Goal: Navigation & Orientation: Find specific page/section

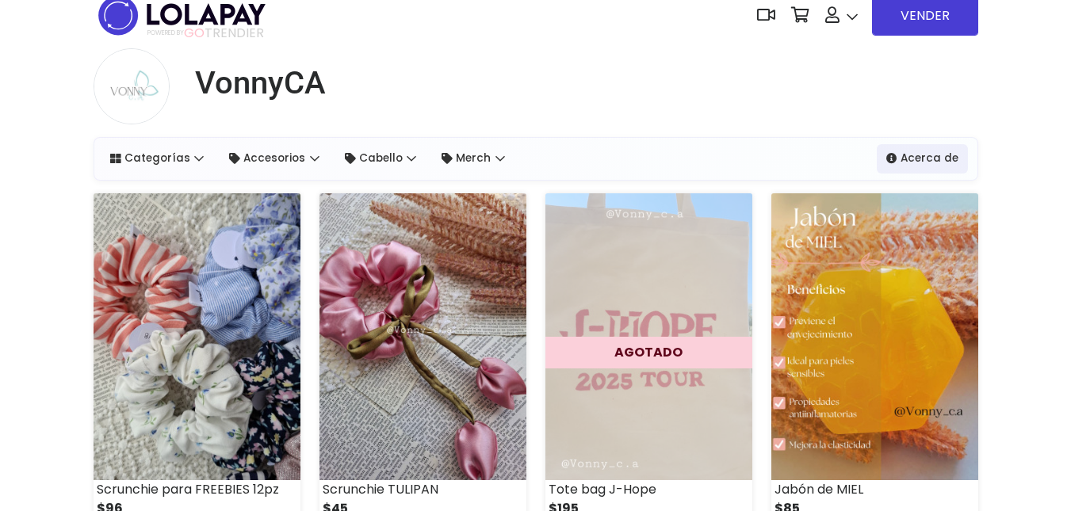
scroll to position [2, 0]
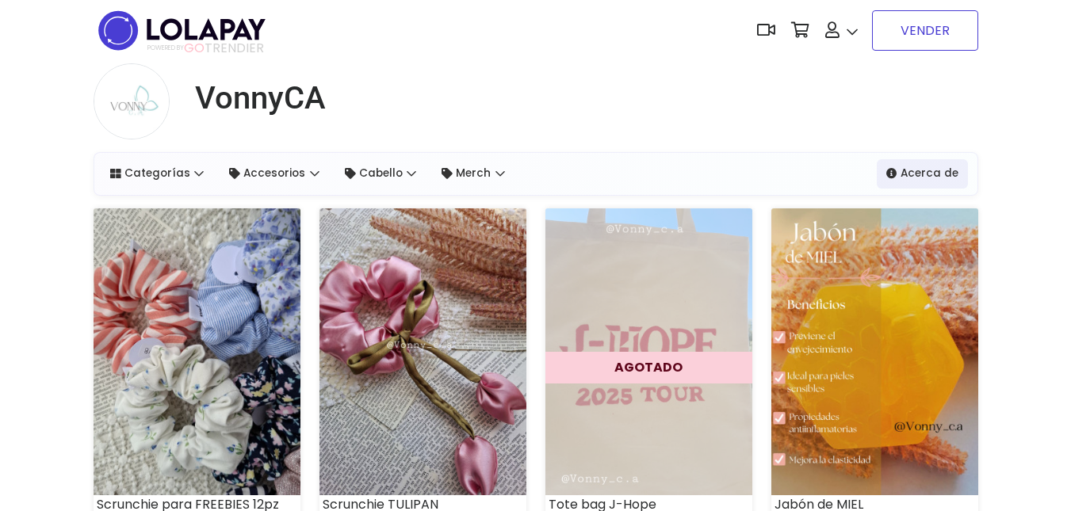
click at [923, 35] on link "VENDER" at bounding box center [925, 30] width 106 height 40
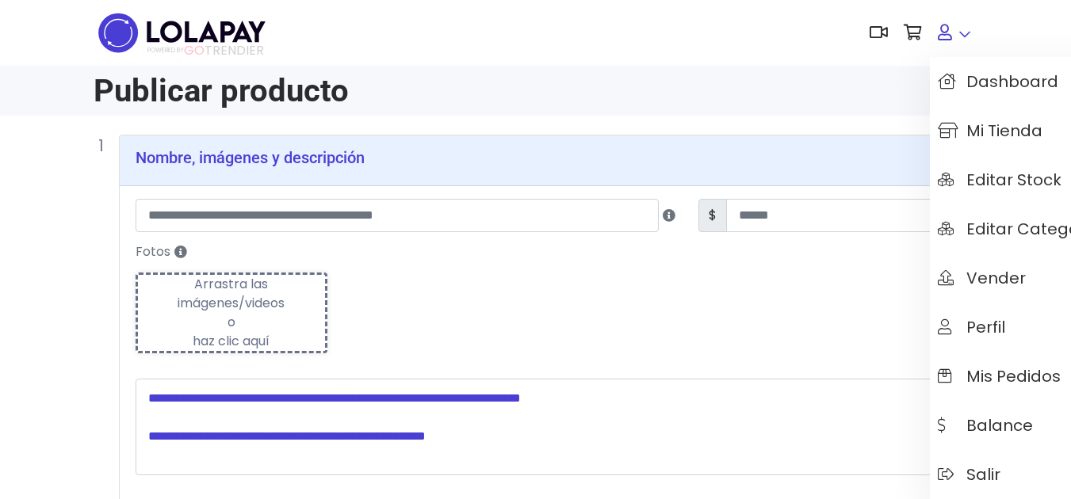
click at [960, 37] on link at bounding box center [954, 33] width 48 height 48
click at [967, 78] on span "Dashboard" at bounding box center [998, 81] width 120 height 17
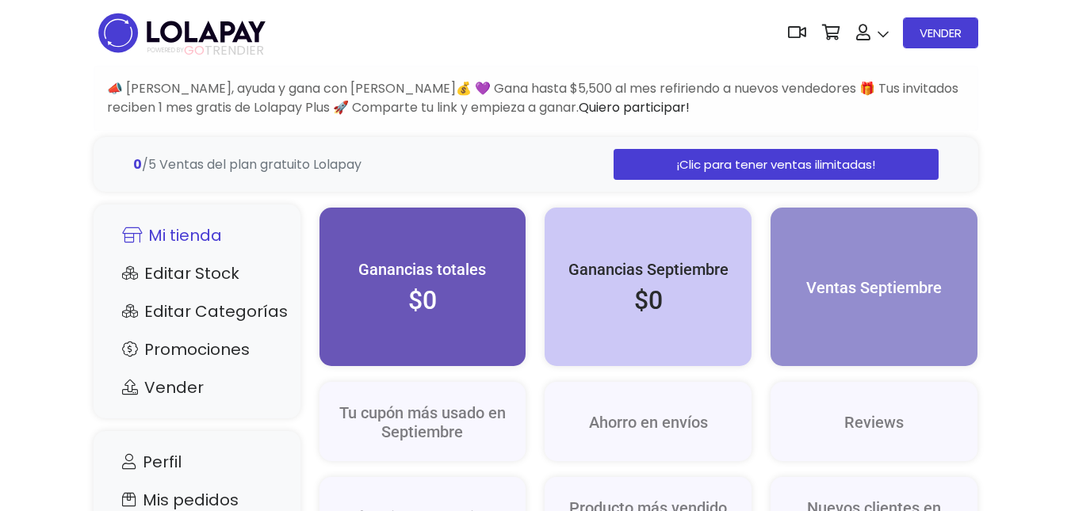
click at [189, 239] on link "Mi tienda" at bounding box center [196, 235] width 175 height 30
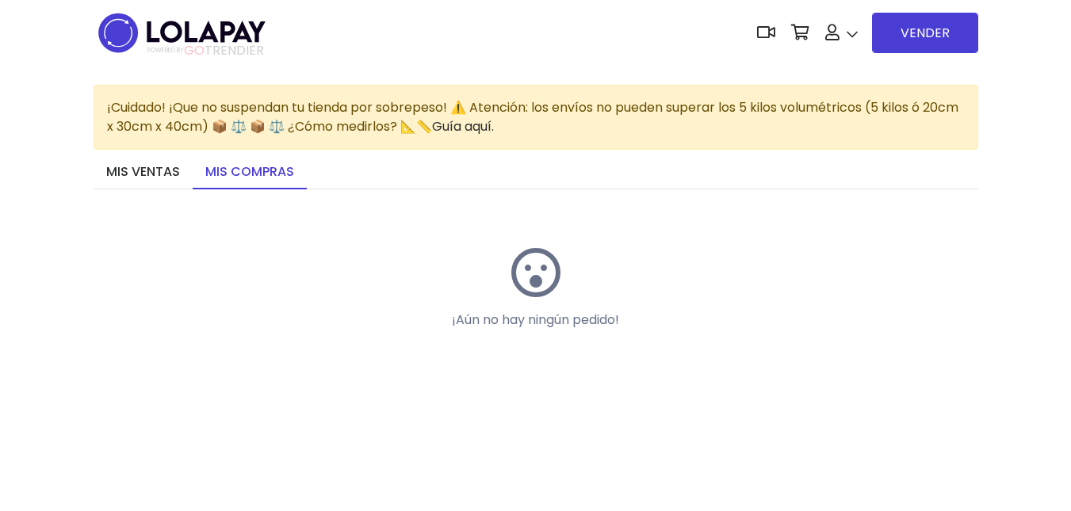
click at [176, 38] on img at bounding box center [182, 33] width 177 height 50
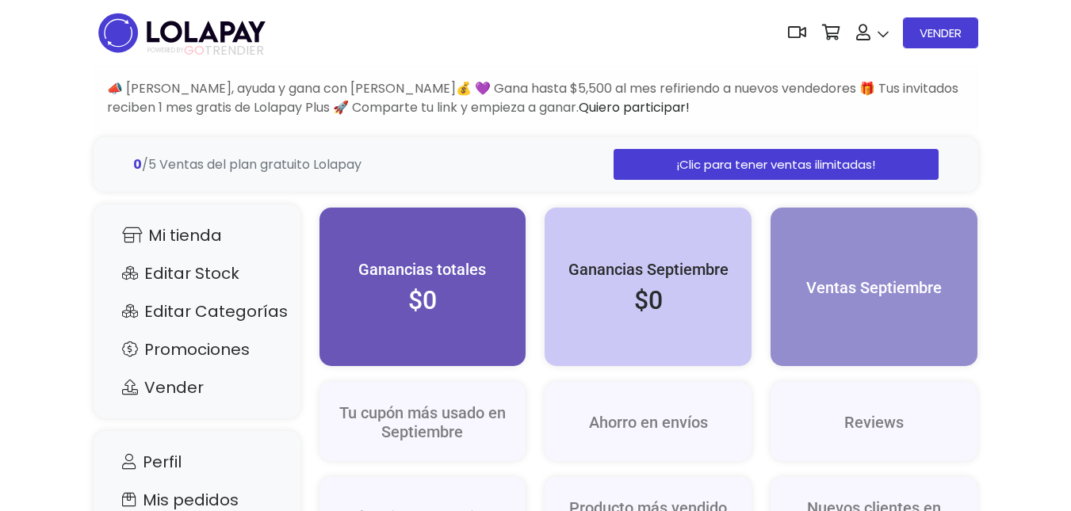
click at [176, 38] on img at bounding box center [182, 33] width 177 height 50
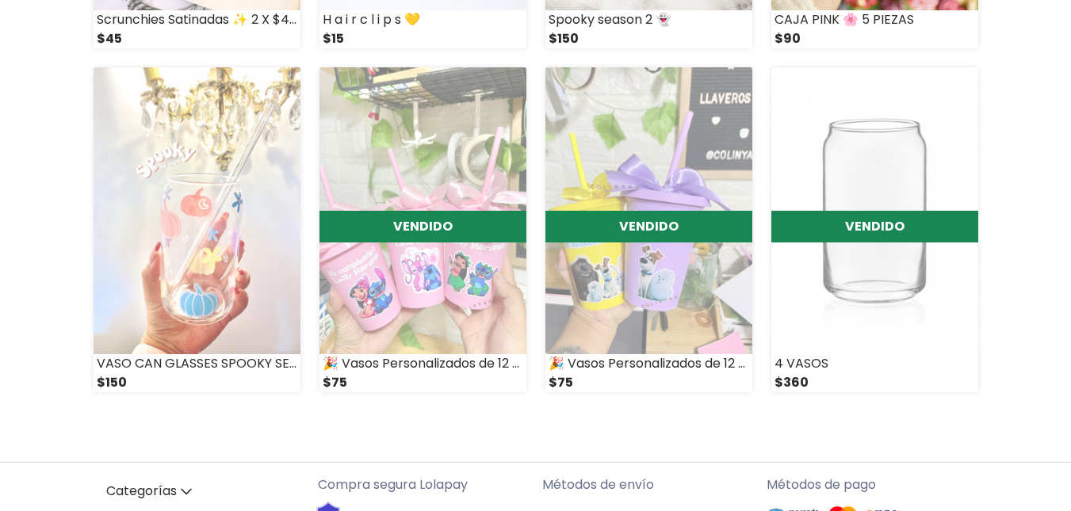
scroll to position [1350, 0]
